Goal: Transaction & Acquisition: Purchase product/service

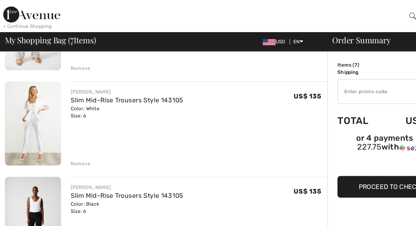
scroll to position [184, 0]
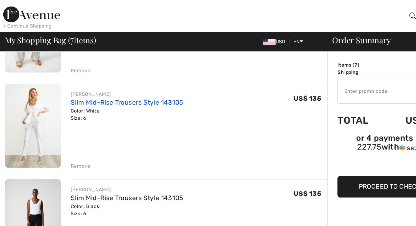
click at [89, 85] on link "Slim Mid-Rise Trousers Style 143105" at bounding box center [104, 84] width 92 height 6
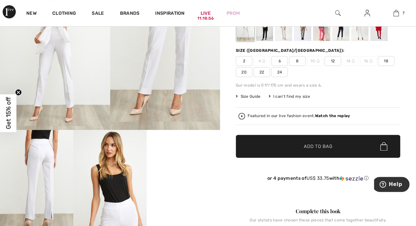
scroll to position [27, 0]
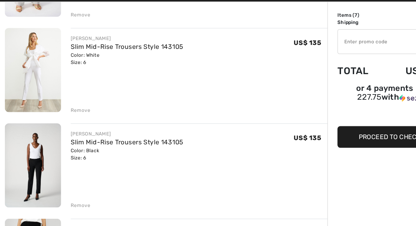
scroll to position [199, 0]
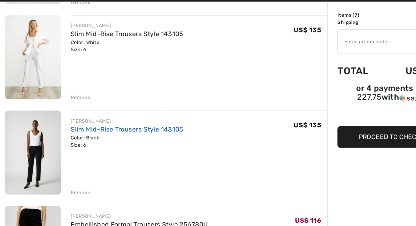
click at [115, 148] on link "Slim Mid-Rise Trousers Style 143105" at bounding box center [104, 147] width 92 height 6
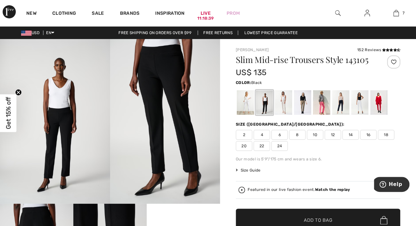
click at [260, 138] on span "4" at bounding box center [261, 135] width 16 height 10
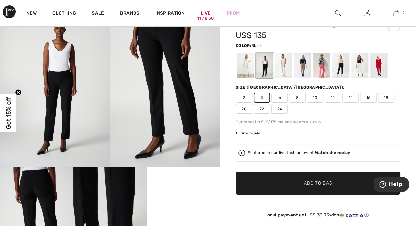
scroll to position [37, 0]
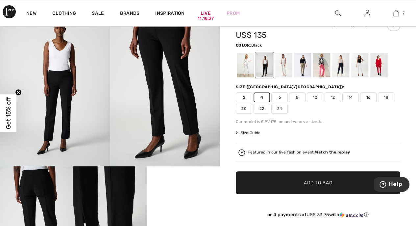
click at [298, 184] on span "✔ Added to Bag" at bounding box center [308, 183] width 40 height 7
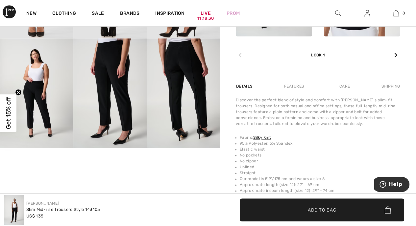
scroll to position [386, 0]
